Goal: Book appointment/travel/reservation

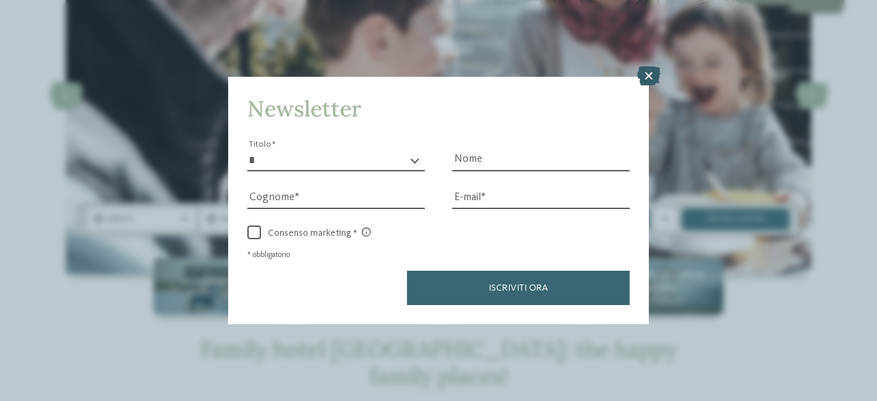
click at [647, 72] on icon at bounding box center [648, 75] width 23 height 19
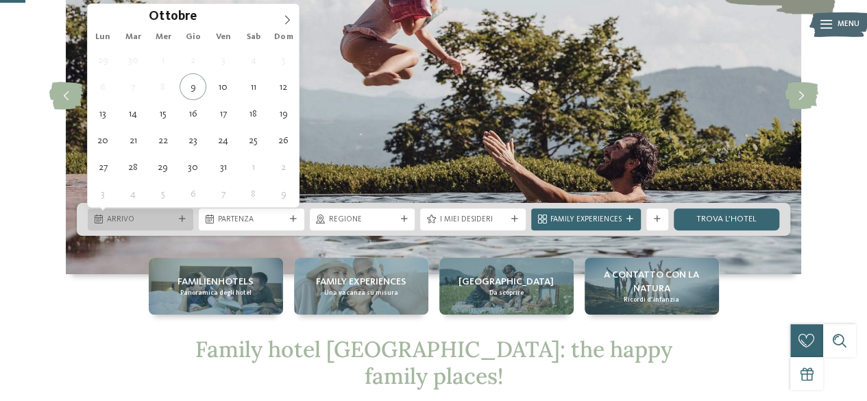
click at [153, 221] on span "Arrivo" at bounding box center [140, 219] width 67 height 11
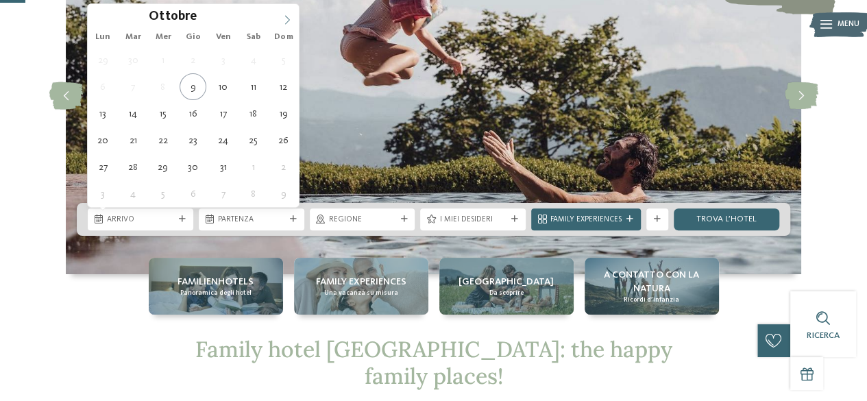
click at [284, 17] on icon at bounding box center [287, 20] width 10 height 10
click at [286, 17] on icon at bounding box center [287, 20] width 10 height 10
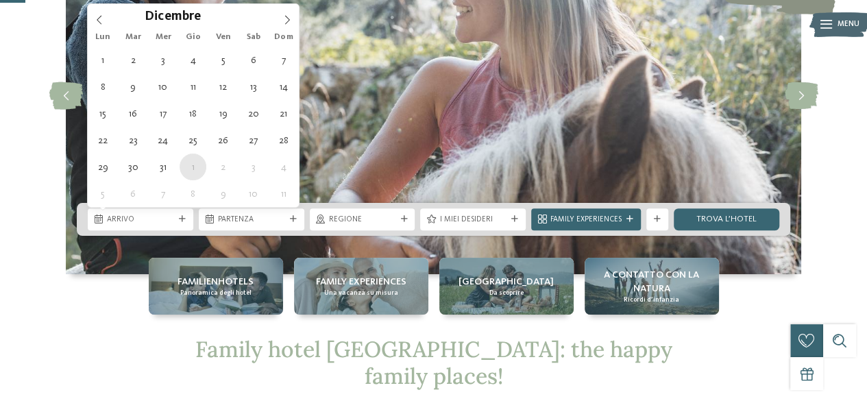
type div "[DATE]"
type input "****"
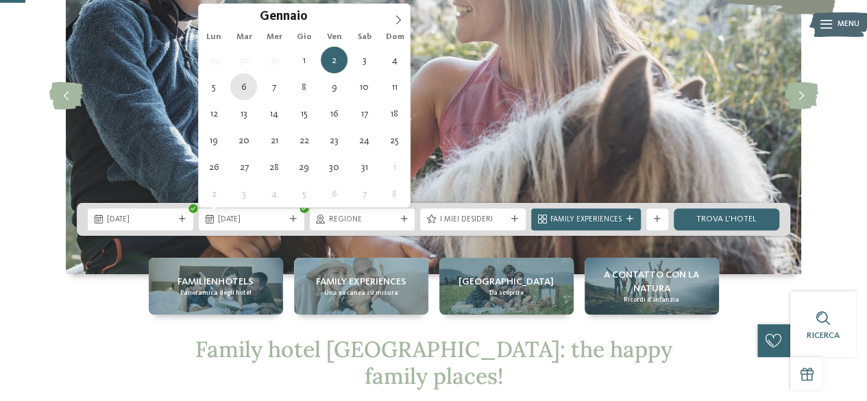
type div "[DATE]"
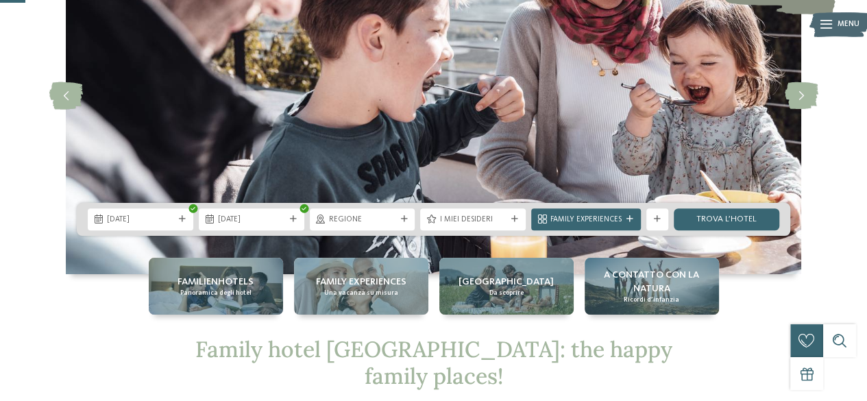
click at [404, 217] on icon at bounding box center [403, 219] width 7 height 7
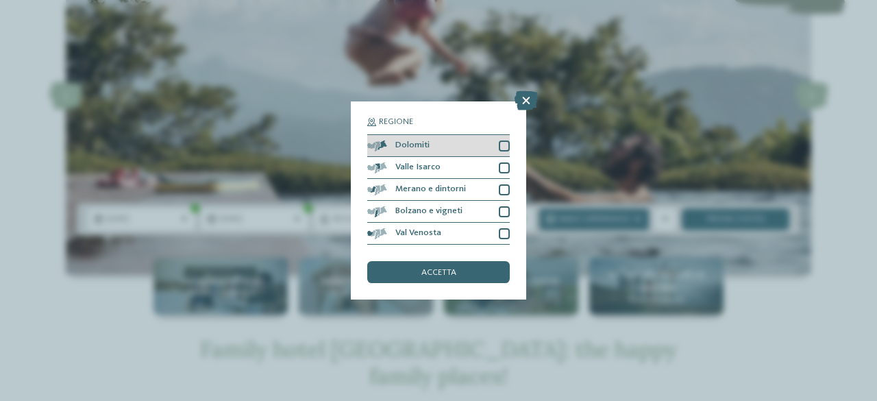
click at [504, 146] on div at bounding box center [504, 145] width 11 height 11
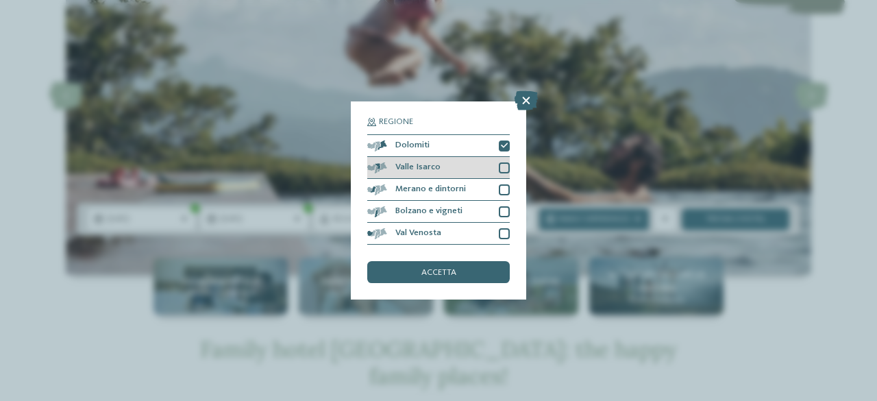
click at [504, 168] on div at bounding box center [504, 167] width 11 height 11
click at [503, 190] on div at bounding box center [504, 189] width 11 height 11
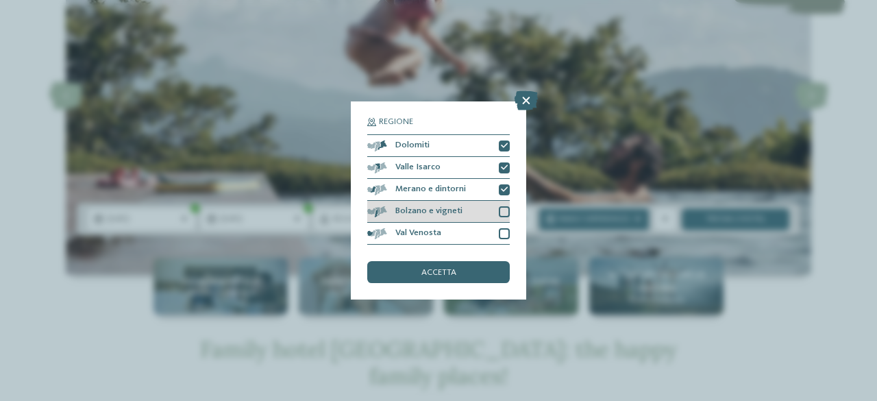
click at [505, 218] on div "Bolzano e vigneti" at bounding box center [438, 212] width 143 height 22
click at [506, 234] on div at bounding box center [504, 233] width 11 height 11
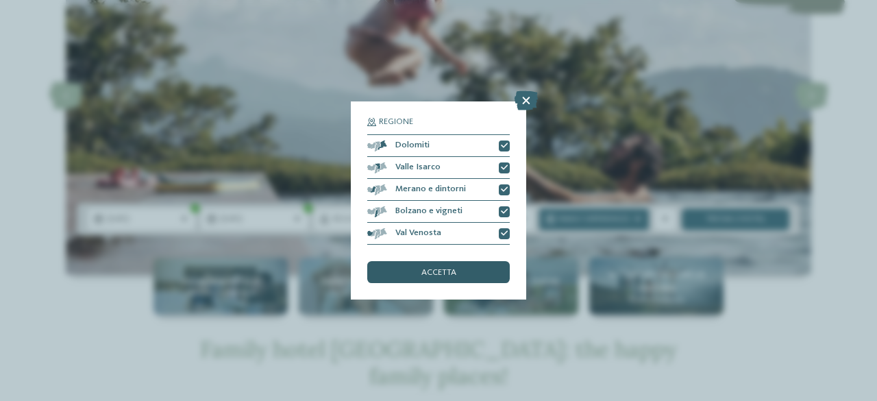
click at [495, 273] on div "accetta" at bounding box center [438, 272] width 143 height 22
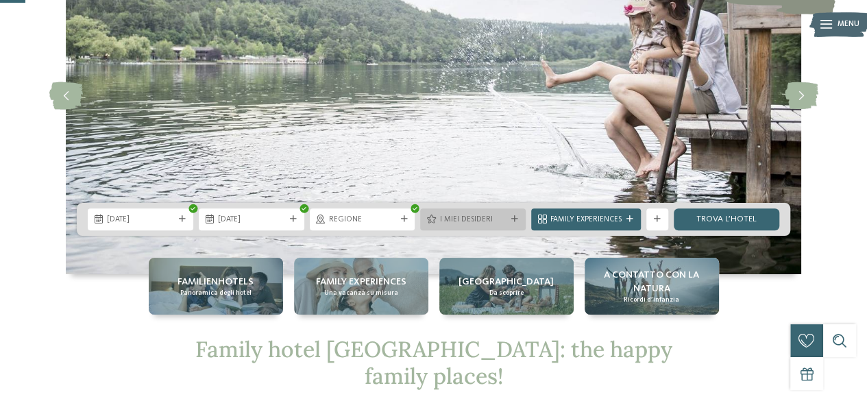
click at [481, 212] on div "I miei desideri" at bounding box center [473, 219] width 106 height 22
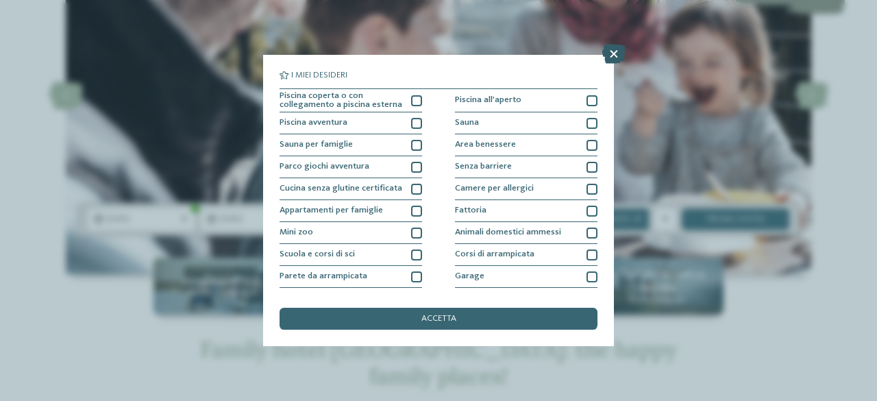
click at [613, 56] on icon at bounding box center [613, 54] width 23 height 19
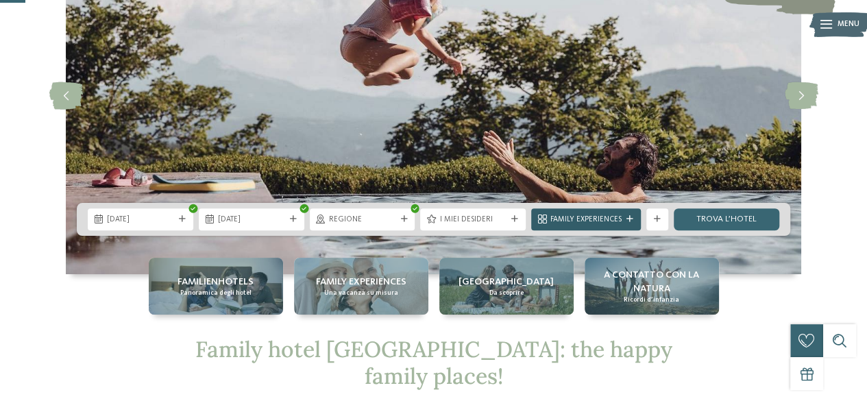
click at [631, 223] on div "Family Experiences" at bounding box center [586, 219] width 110 height 22
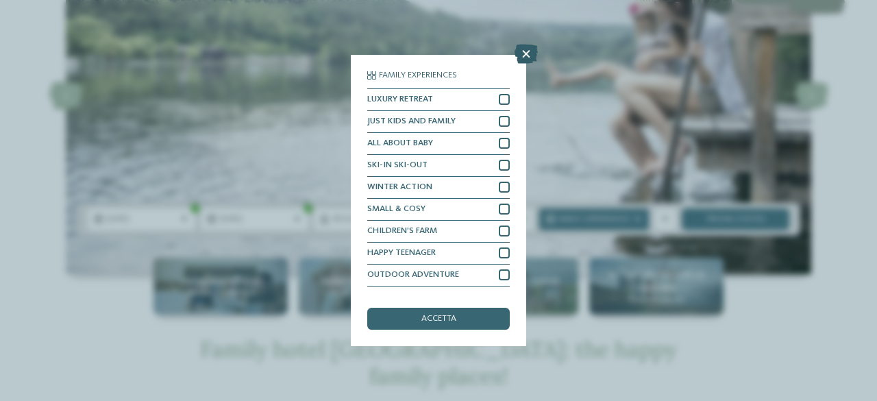
click at [523, 53] on icon at bounding box center [526, 54] width 23 height 19
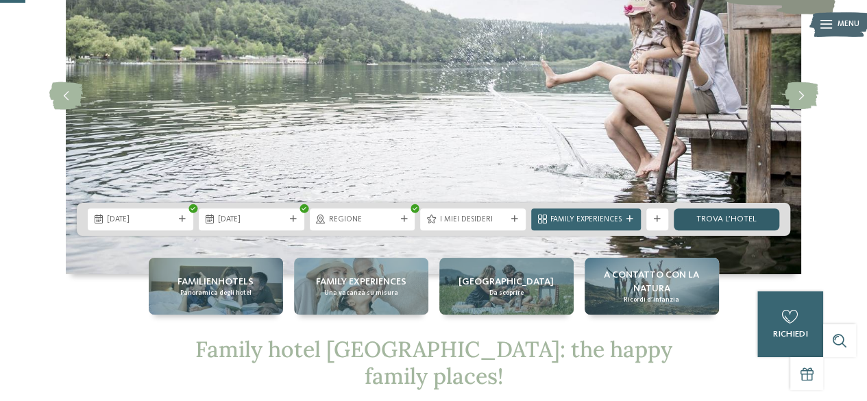
click at [752, 225] on link "trova l’hotel" at bounding box center [727, 219] width 106 height 22
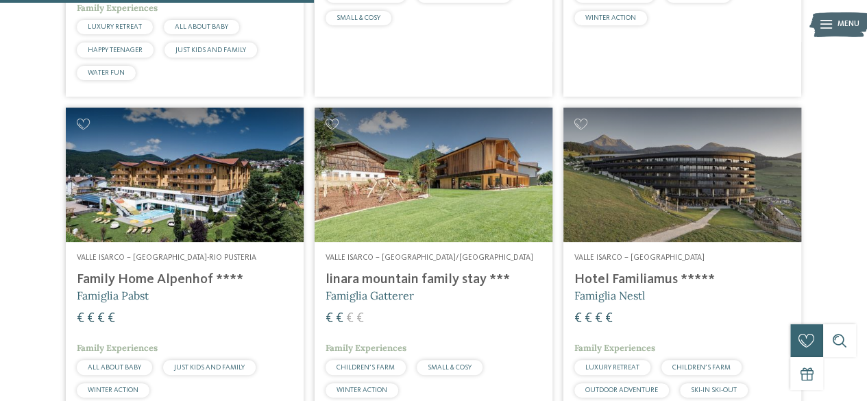
scroll to position [818, 0]
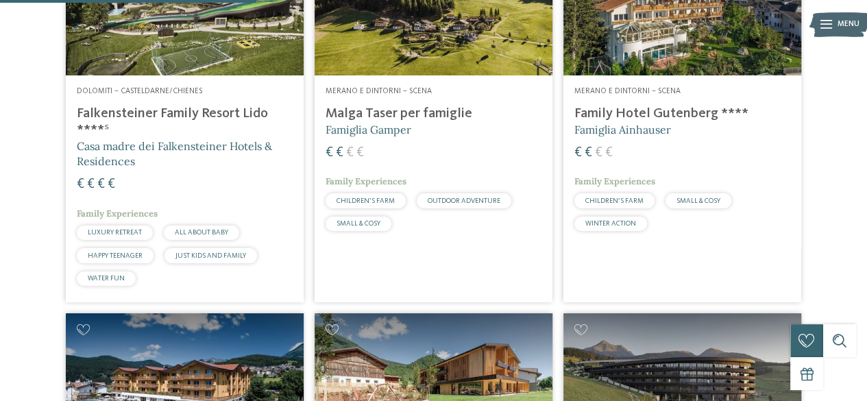
drag, startPoint x: 386, startPoint y: 114, endPoint x: 395, endPoint y: 114, distance: 8.9
click at [386, 114] on h4 "Malga Taser per famiglie" at bounding box center [433, 114] width 216 height 16
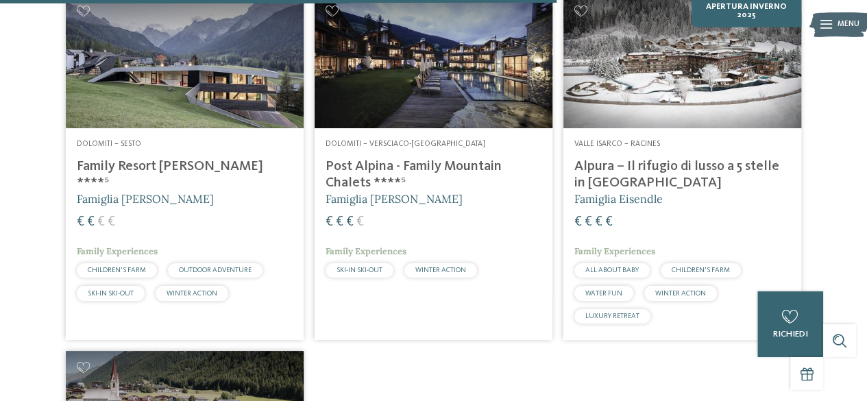
scroll to position [1777, 0]
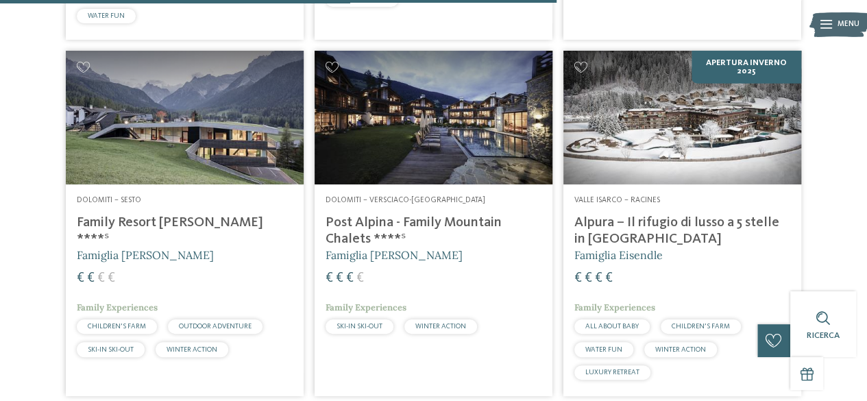
drag, startPoint x: 162, startPoint y: 220, endPoint x: 171, endPoint y: 221, distance: 9.0
click at [162, 219] on h4 "Family Resort [PERSON_NAME] ****ˢ" at bounding box center [185, 230] width 216 height 33
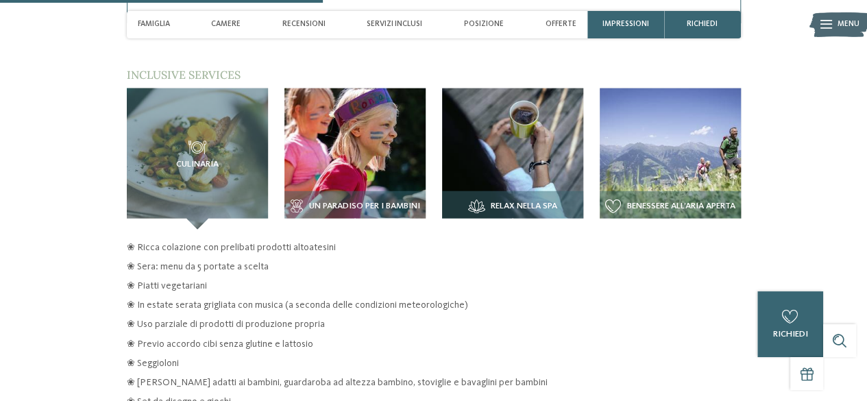
scroll to position [1713, 0]
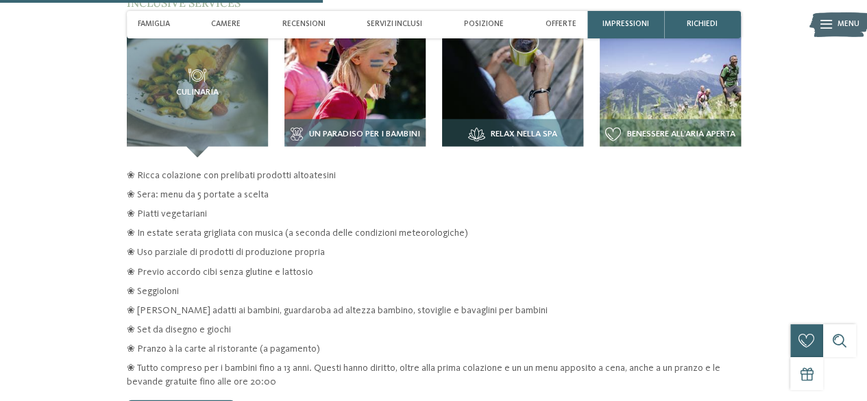
click at [375, 78] on img at bounding box center [354, 86] width 141 height 141
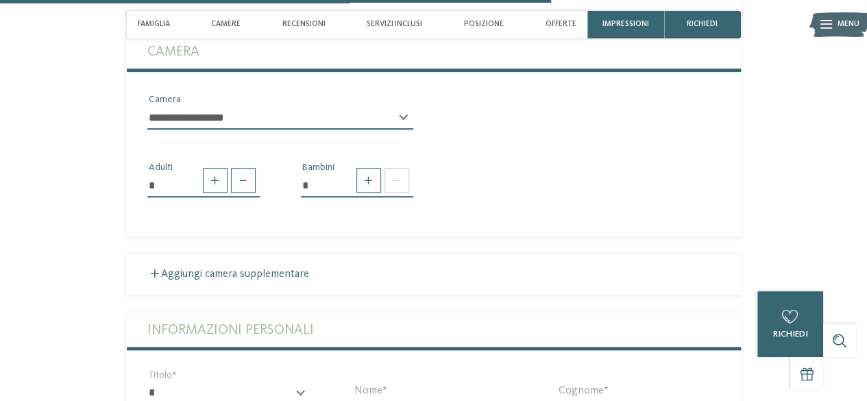
scroll to position [2946, 0]
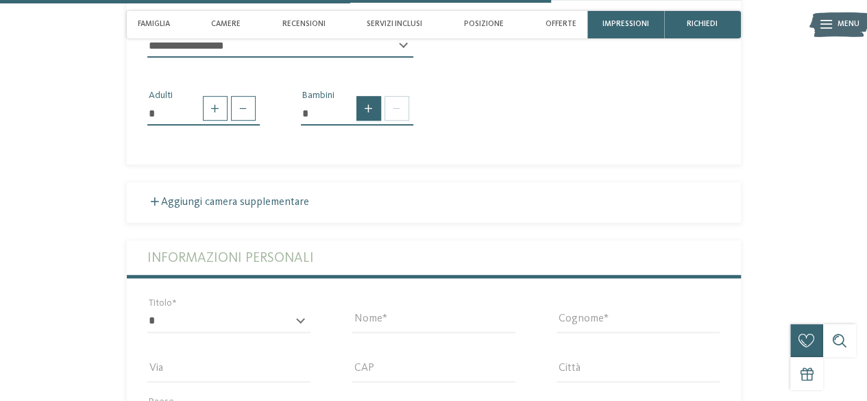
click at [365, 98] on span at bounding box center [368, 108] width 25 height 25
type input "*"
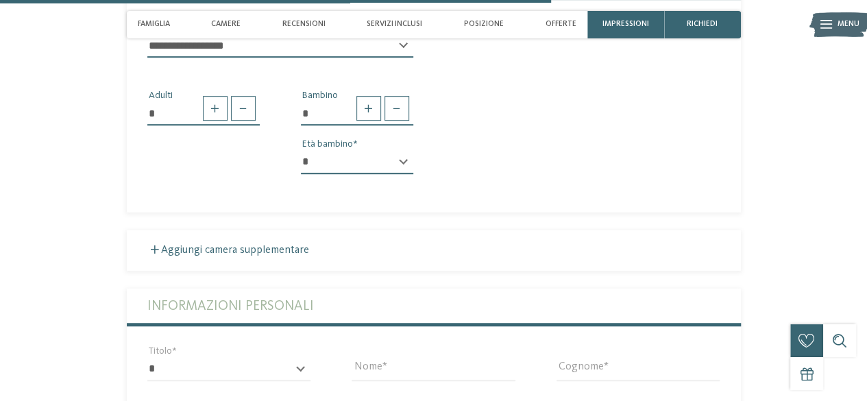
click at [394, 151] on select "* * * * * * * * * * * ** ** ** ** ** ** ** **" at bounding box center [357, 162] width 112 height 23
select select "*"
click at [301, 151] on select "* * * * * * * * * * * ** ** ** ** ** ** ** **" at bounding box center [357, 162] width 112 height 23
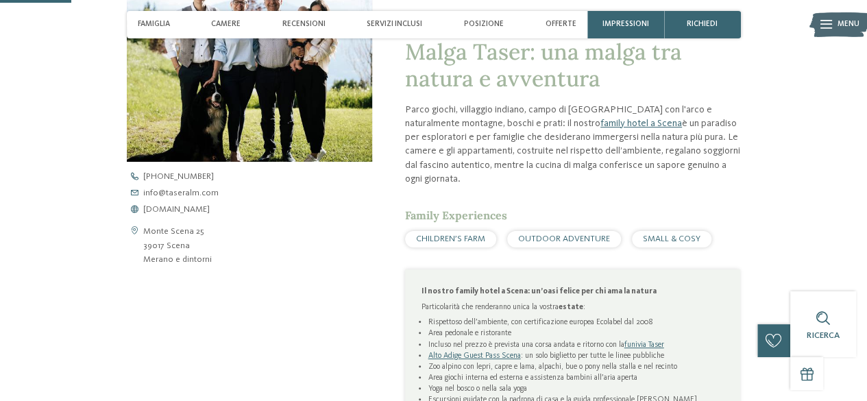
scroll to position [274, 0]
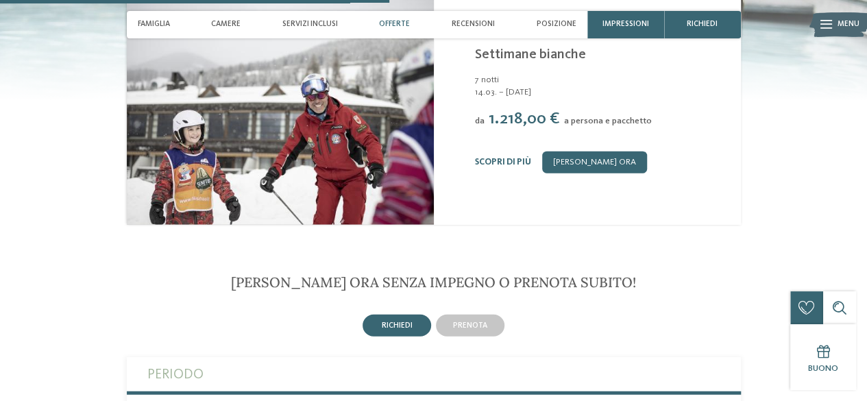
scroll to position [1713, 0]
